Goal: Check status: Check status

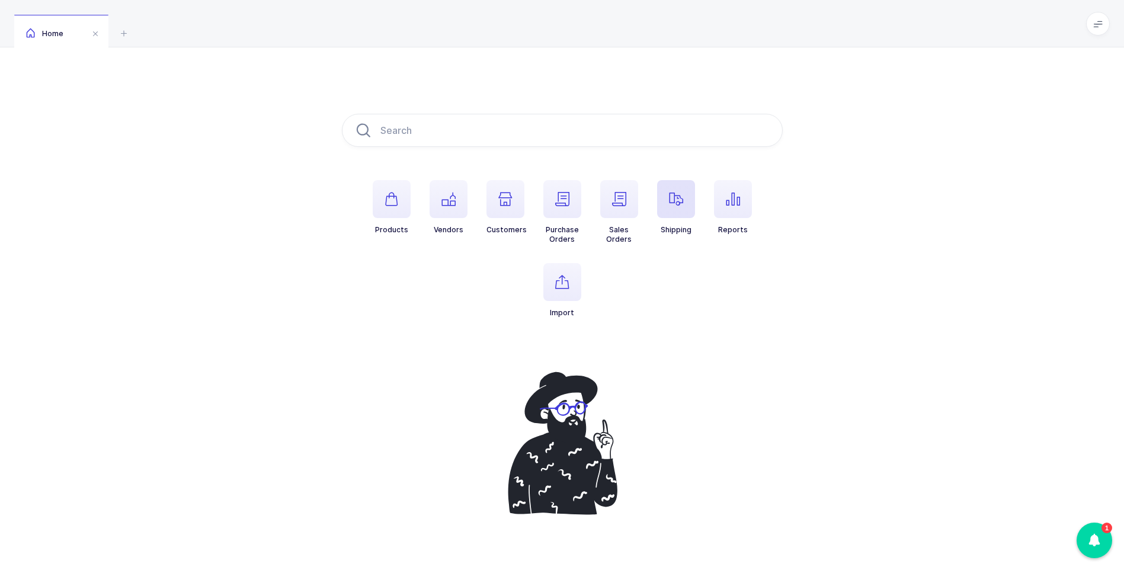
click at [674, 193] on icon "button" at bounding box center [676, 199] width 14 height 14
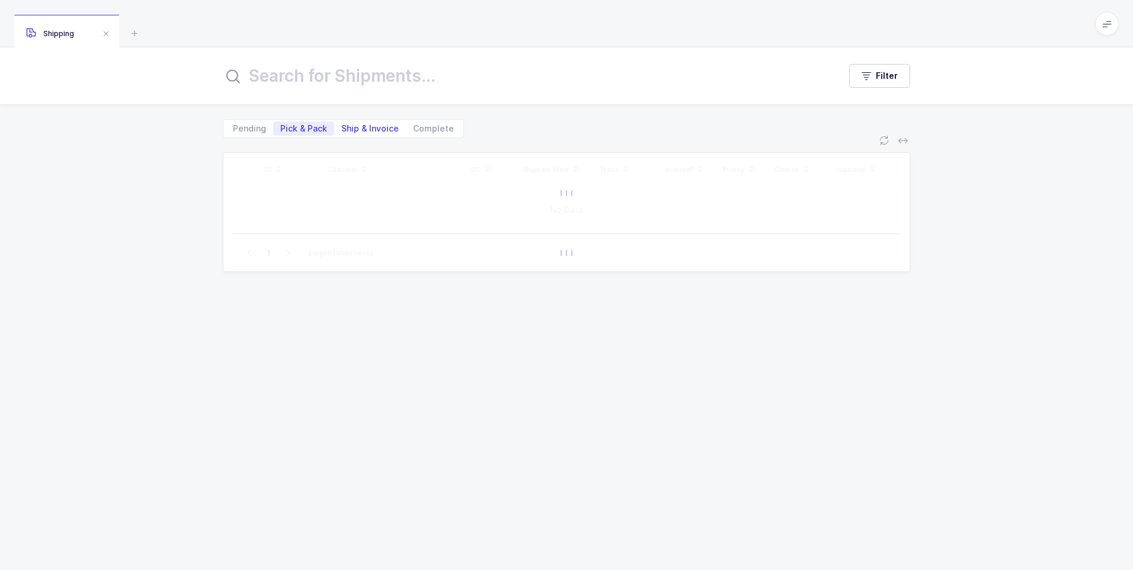
click at [372, 126] on span "Ship & Invoice" at bounding box center [369, 128] width 57 height 8
click at [342, 126] on input "Ship & Invoice" at bounding box center [338, 126] width 8 height 8
radio input "true"
radio input "false"
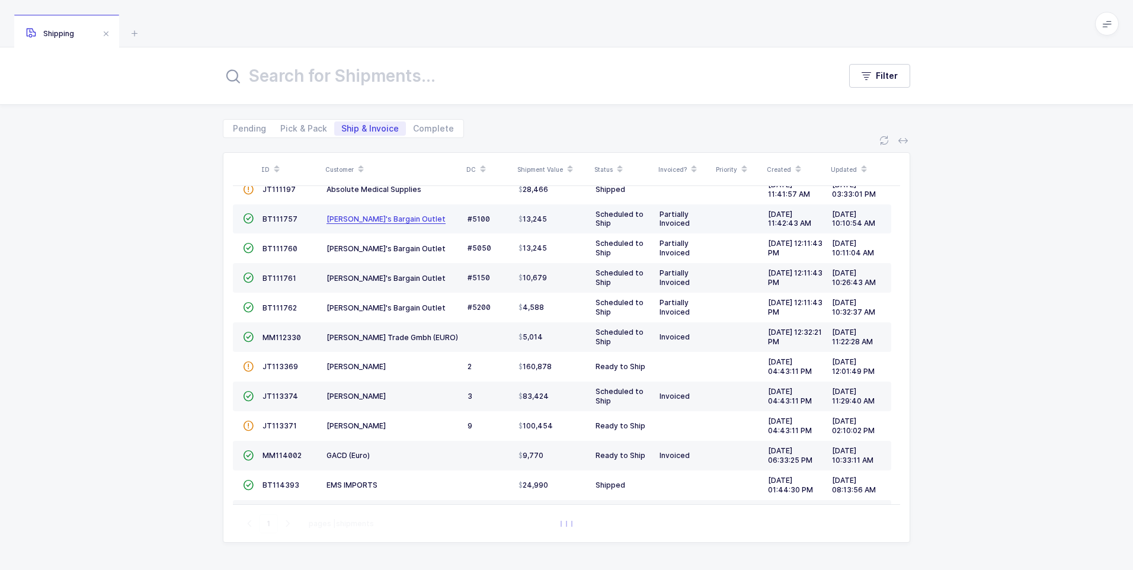
scroll to position [174, 0]
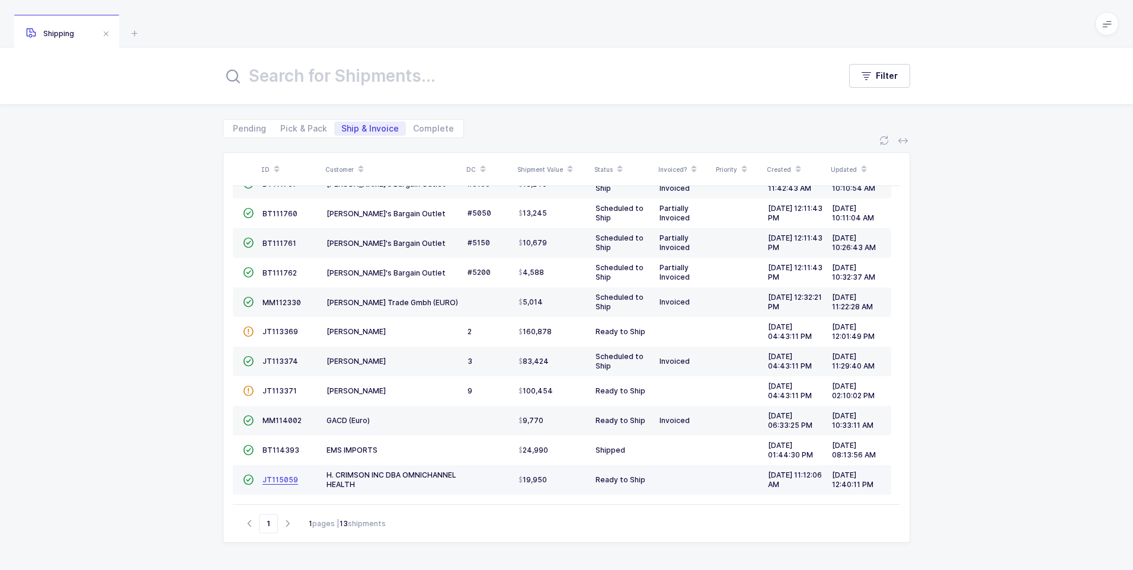
click at [269, 483] on span "JT115059" at bounding box center [281, 479] width 36 height 9
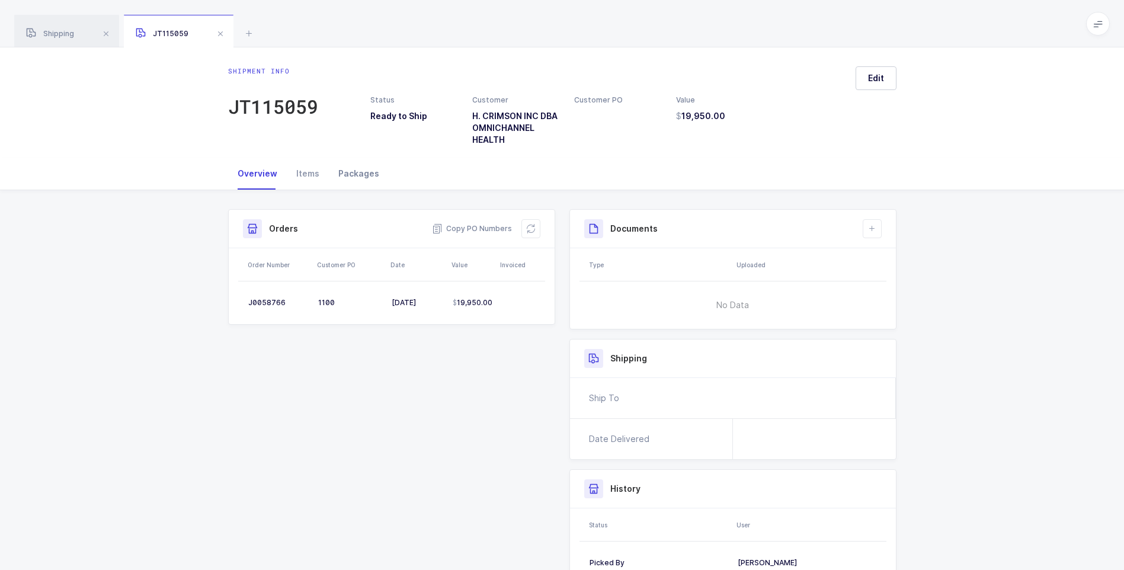
click at [360, 171] on div "Packages" at bounding box center [359, 174] width 60 height 32
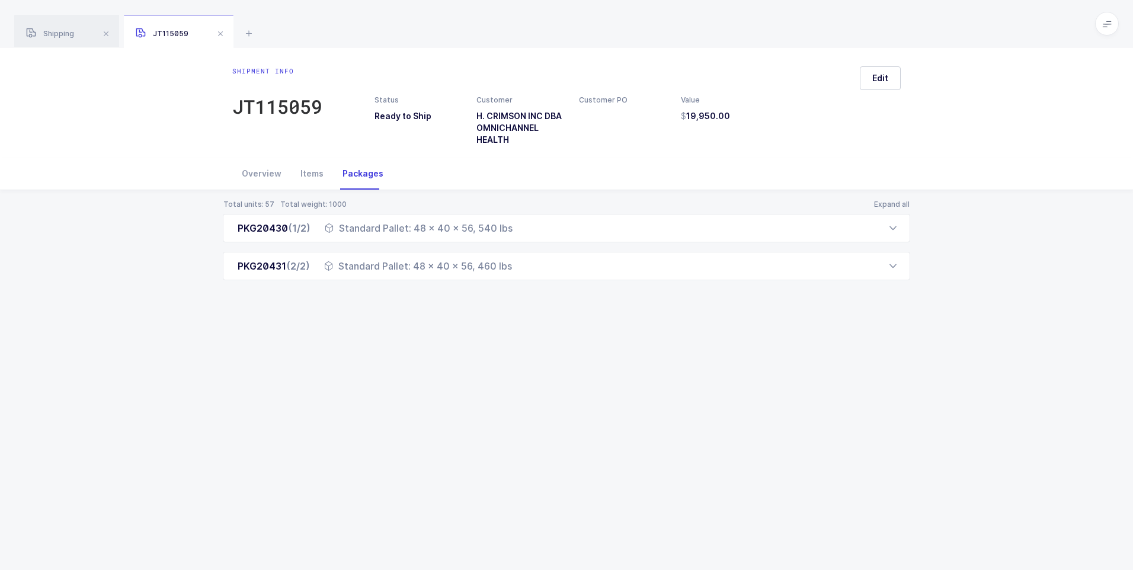
drag, startPoint x: 232, startPoint y: 221, endPoint x: 538, endPoint y: 289, distance: 313.5
click at [538, 289] on div "Total units: 57 Total weight: 1000 Expand all PKG20430 (1/2) Standard Pallet: 4…" at bounding box center [566, 254] width 1114 height 128
drag, startPoint x: 538, startPoint y: 289, endPoint x: 476, endPoint y: 229, distance: 86.4
copy div "PKG20430 (1/2) Standard Pallet: 48 x 40 x 56, 540 lbs Order Number Customer PO …"
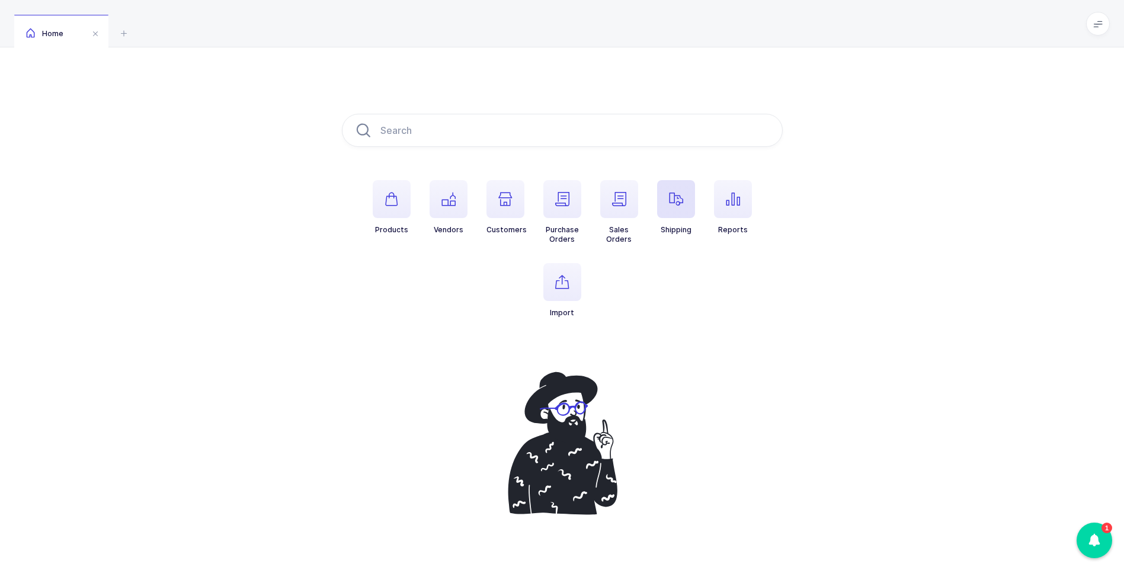
click at [671, 199] on icon "button" at bounding box center [676, 199] width 14 height 14
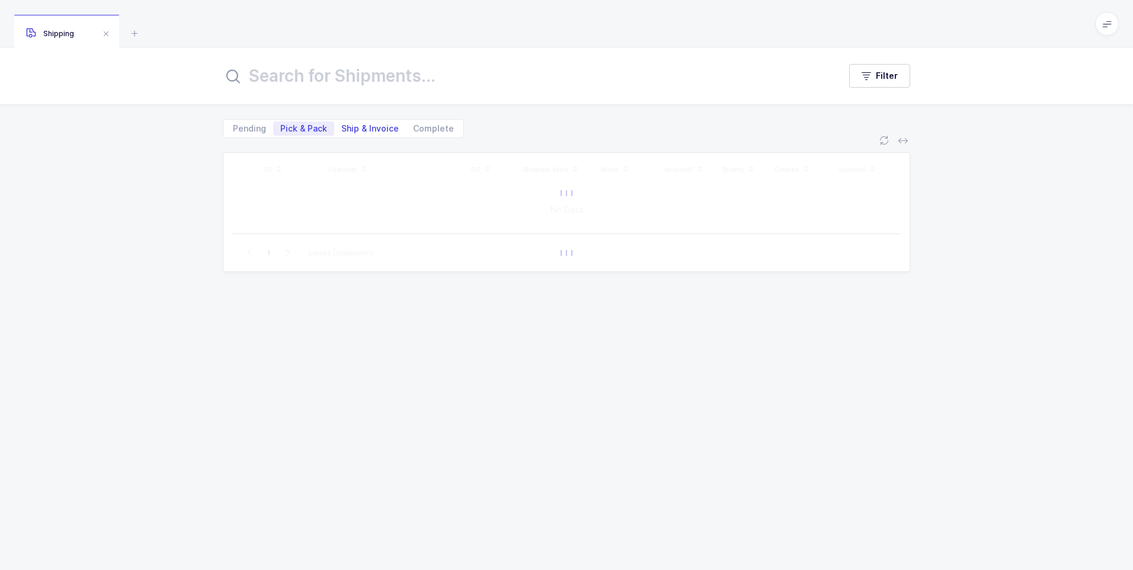
click at [365, 124] on span "Ship & Invoice" at bounding box center [369, 128] width 57 height 8
click at [342, 124] on input "Ship & Invoice" at bounding box center [338, 126] width 8 height 8
radio input "true"
radio input "false"
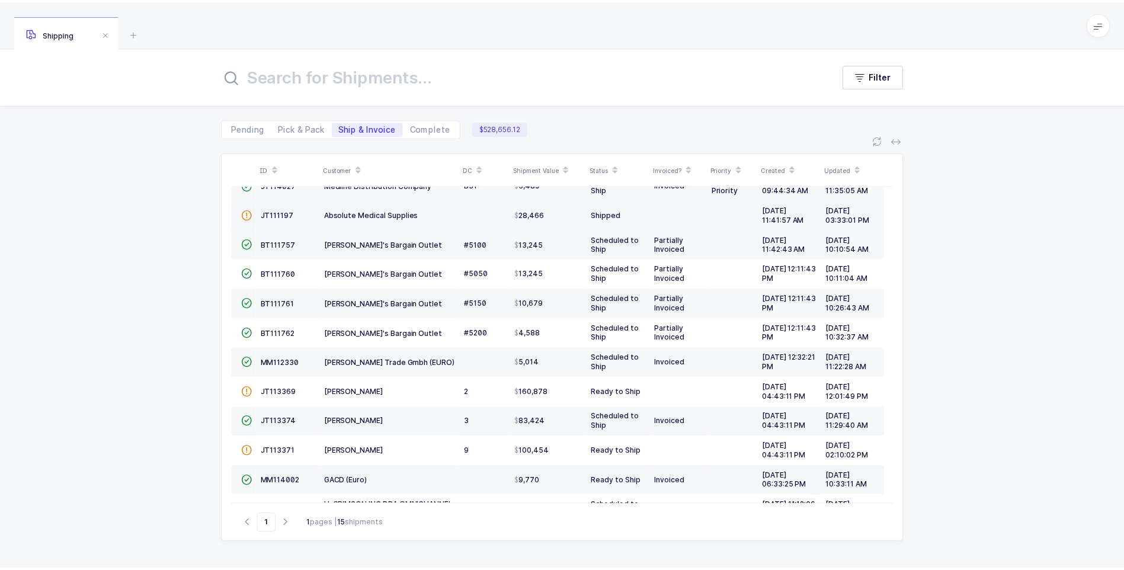
scroll to position [145, 0]
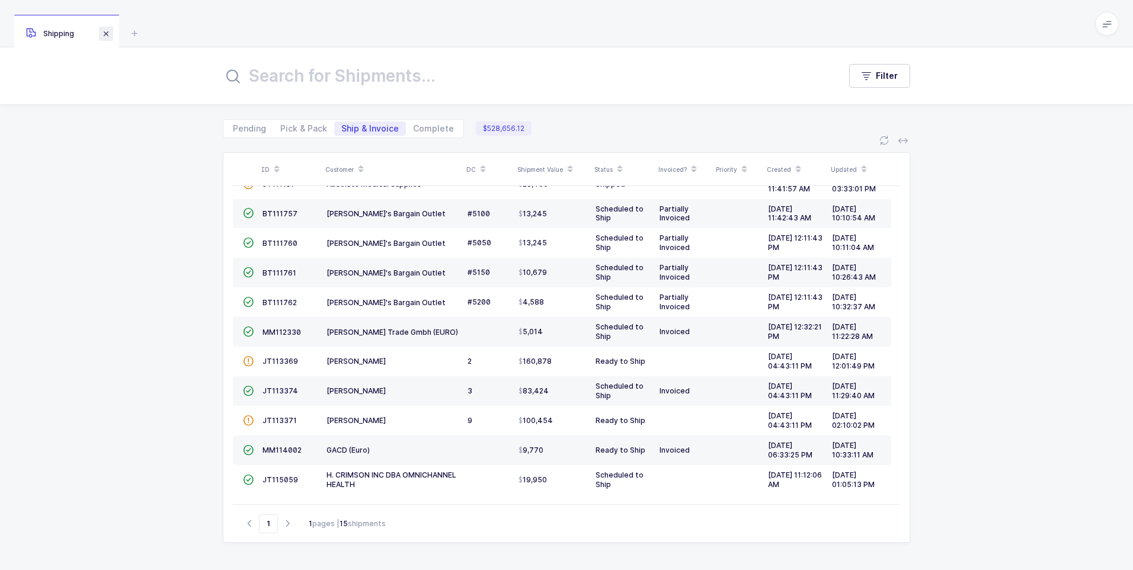
click at [107, 30] on span at bounding box center [106, 34] width 14 height 14
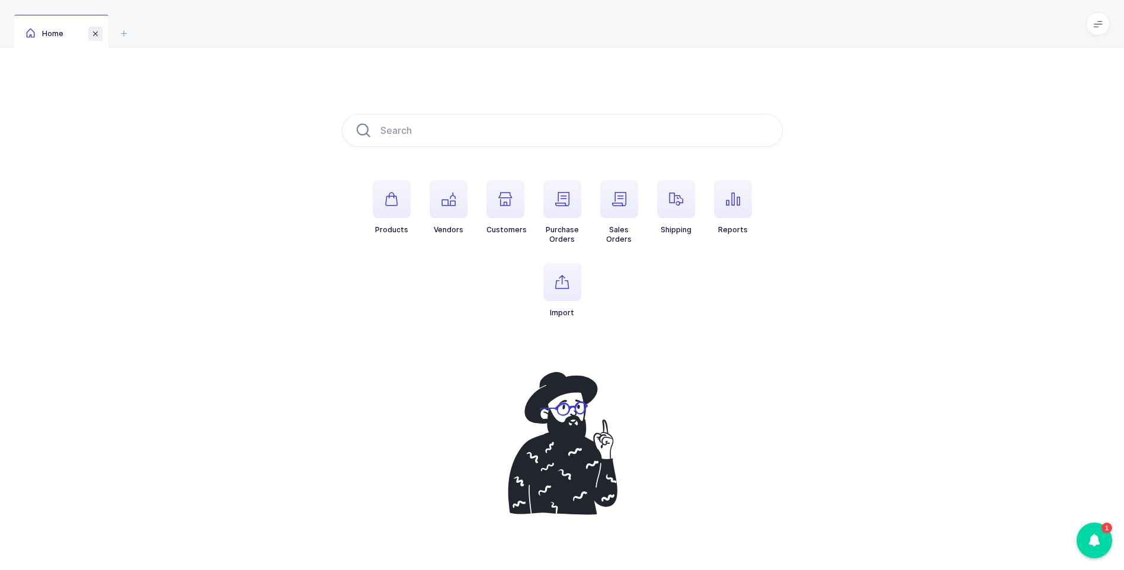
click at [97, 36] on span at bounding box center [95, 34] width 14 height 14
